Goal: Transaction & Acquisition: Purchase product/service

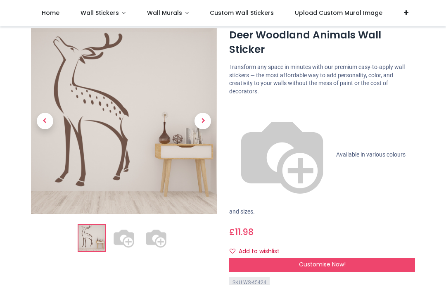
scroll to position [29, 0]
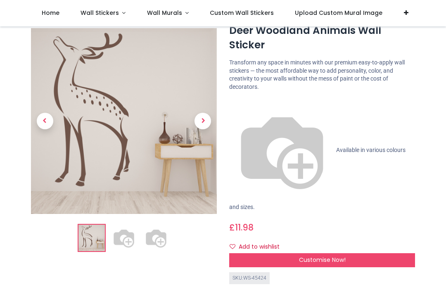
click at [208, 117] on span "Next" at bounding box center [203, 121] width 17 height 17
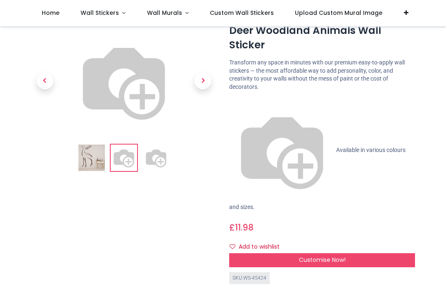
click at [205, 90] on span "Next" at bounding box center [203, 81] width 17 height 17
click at [202, 90] on span "Next" at bounding box center [203, 81] width 17 height 17
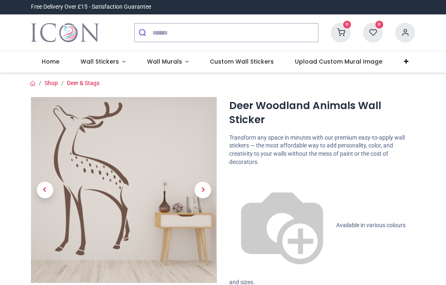
scroll to position [0, 0]
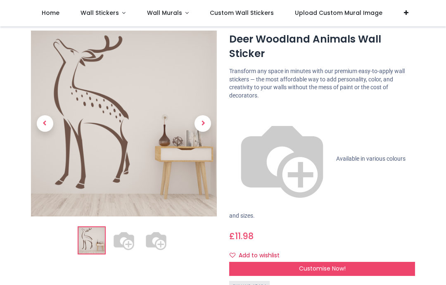
scroll to position [26, 0]
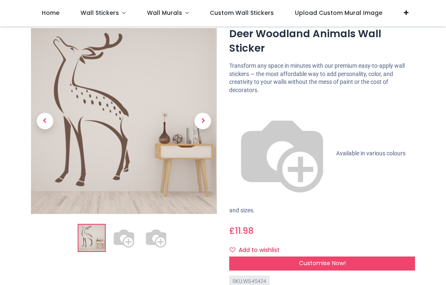
click at [314, 259] on span "Customise Now!" at bounding box center [322, 263] width 47 height 8
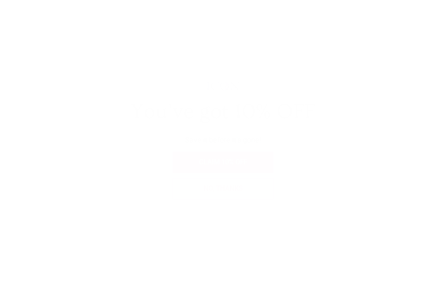
scroll to position [0, 0]
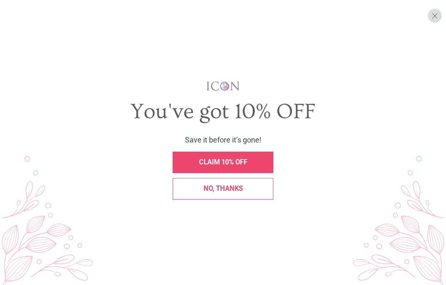
click at [221, 152] on div "CLAIM 10% OFF" at bounding box center [223, 163] width 101 height 22
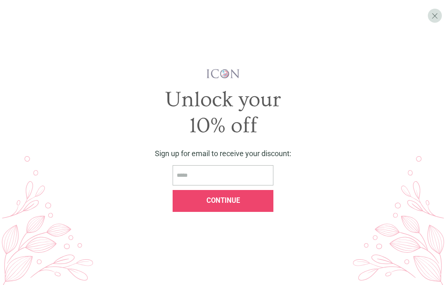
click at [222, 193] on div "Continue" at bounding box center [223, 201] width 101 height 22
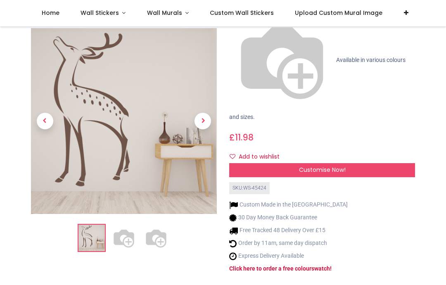
scroll to position [120, 0]
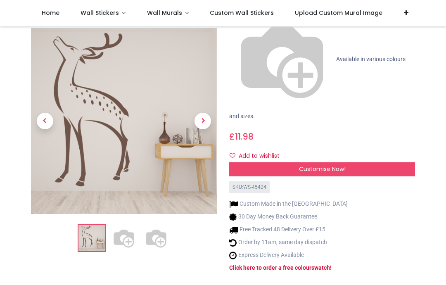
click at [325, 162] on div "Customise Now!" at bounding box center [322, 169] width 186 height 14
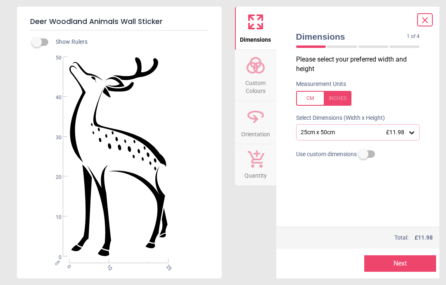
click at [409, 128] on icon at bounding box center [412, 132] width 8 height 8
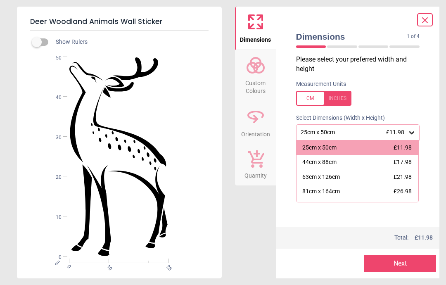
click at [334, 92] on div at bounding box center [323, 98] width 55 height 15
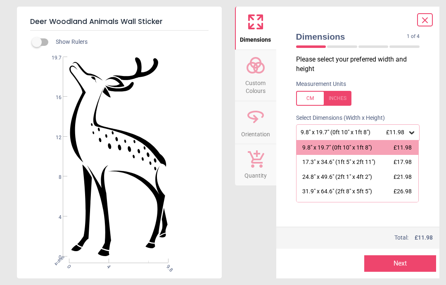
click at [403, 188] on span "£26.98" at bounding box center [403, 191] width 18 height 7
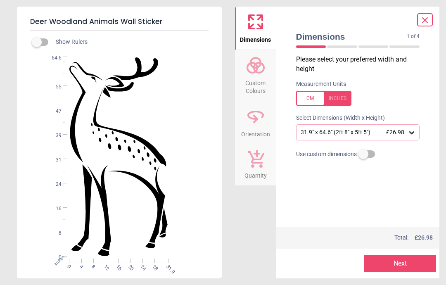
click at [397, 259] on button "Next" at bounding box center [400, 263] width 72 height 17
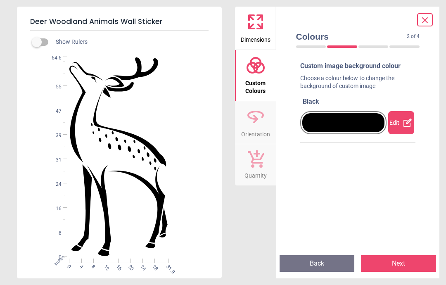
click at [399, 119] on div "Edit" at bounding box center [401, 122] width 26 height 23
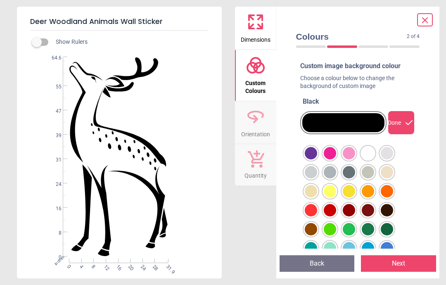
click at [309, 159] on div at bounding box center [311, 153] width 12 height 12
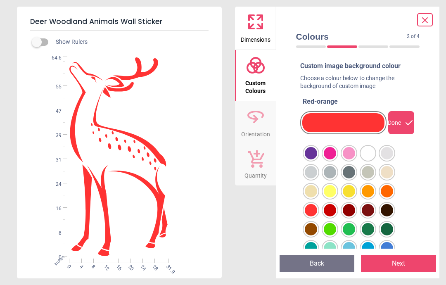
click at [317, 159] on div at bounding box center [311, 153] width 12 height 12
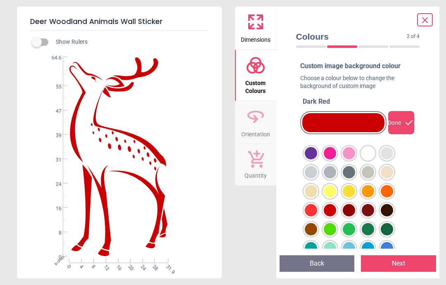
click at [317, 159] on div at bounding box center [311, 153] width 12 height 12
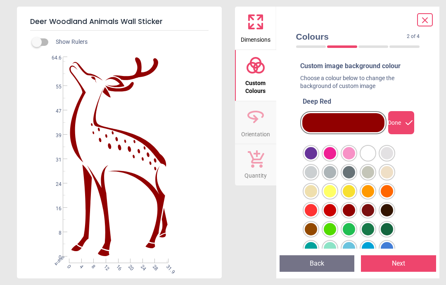
click at [317, 159] on div at bounding box center [311, 153] width 12 height 12
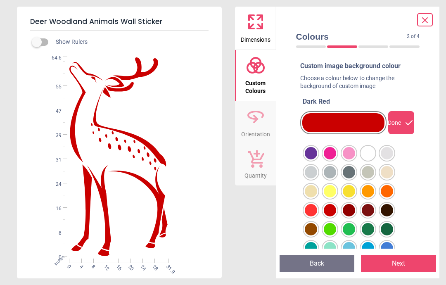
click at [397, 256] on button "Next" at bounding box center [398, 263] width 75 height 17
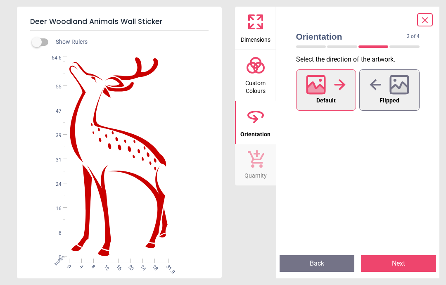
click at [390, 255] on button "Next" at bounding box center [398, 263] width 75 height 17
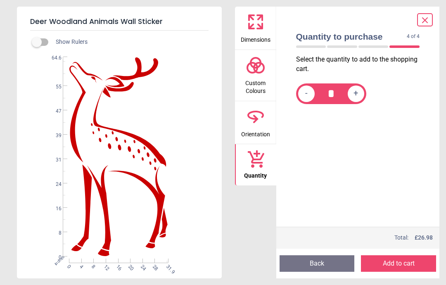
click at [394, 255] on button "Add to cart" at bounding box center [398, 263] width 75 height 17
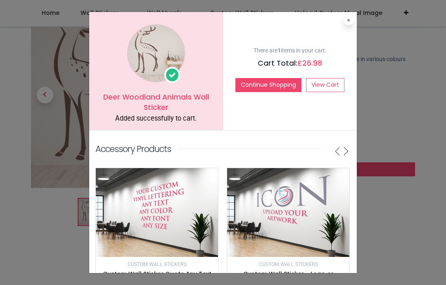
click at [264, 78] on button "Continue Shopping" at bounding box center [268, 85] width 66 height 14
